Goal: Transaction & Acquisition: Register for event/course

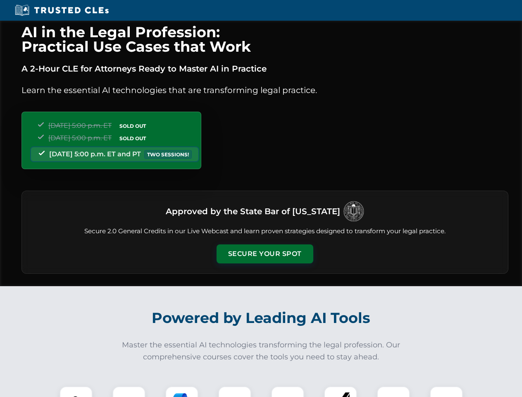
click at [265, 254] on button "Secure Your Spot" at bounding box center [265, 253] width 97 height 19
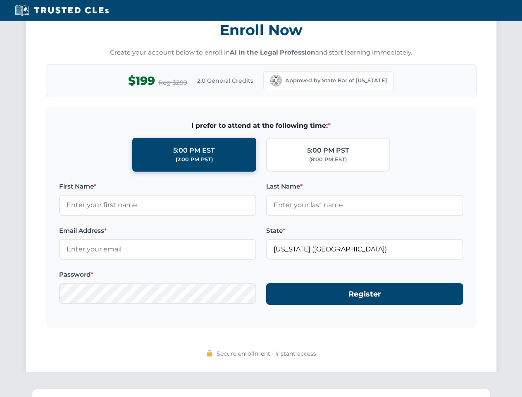
click at [129, 392] on div "AI in the Legal Profession: Practical Use Cases that Work A 2-Hour CLE for Atto…" at bounding box center [261, 271] width 522 height 1934
